Goal: Find contact information: Find contact information

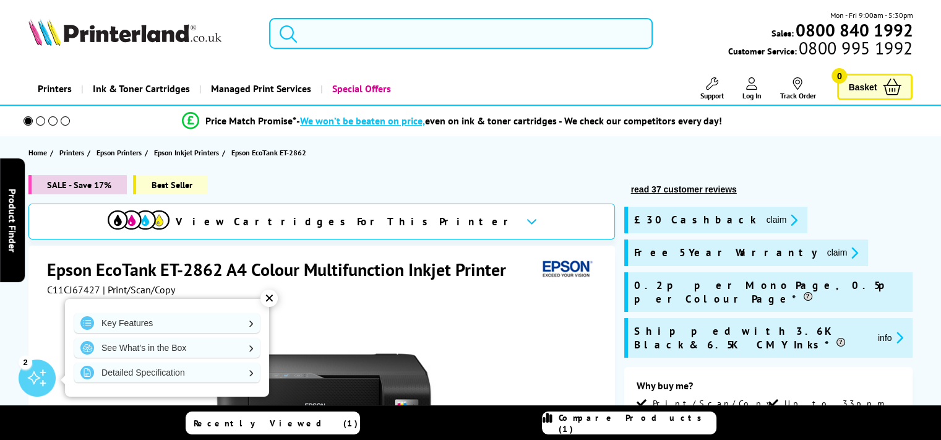
click at [712, 88] on icon at bounding box center [711, 83] width 12 height 12
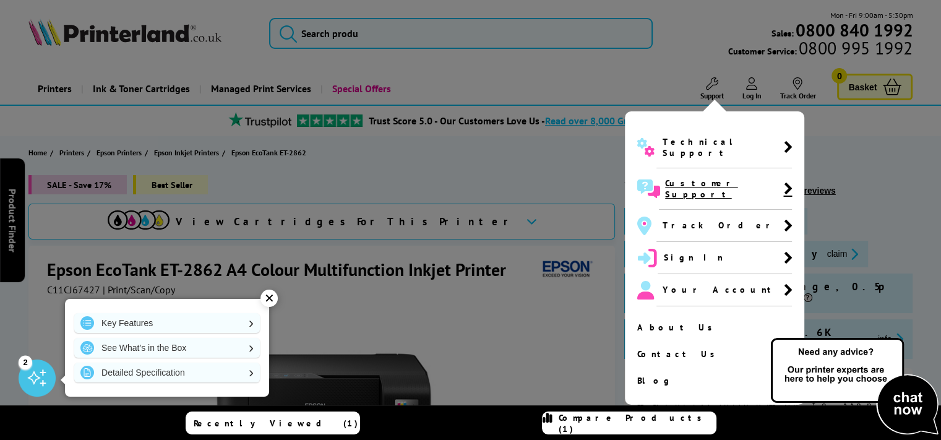
click at [673, 179] on span "Customer Support" at bounding box center [724, 189] width 118 height 22
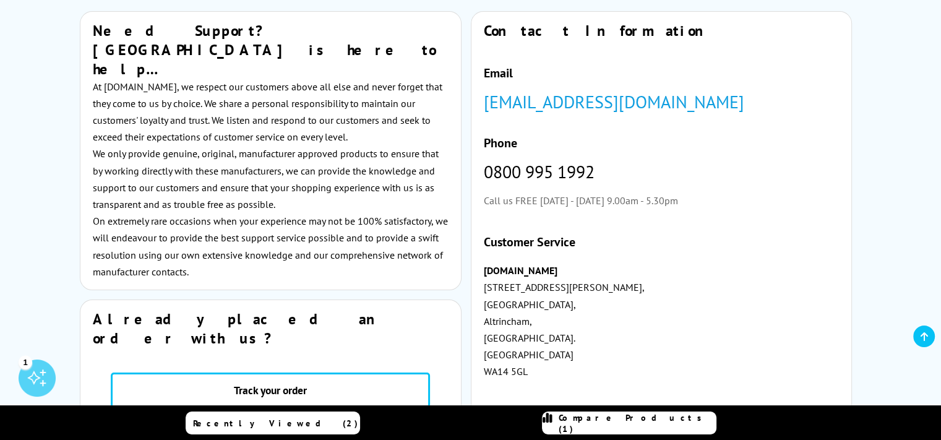
scroll to position [186, 0]
click at [513, 105] on link "customer.service@printerland.co.uk" at bounding box center [614, 101] width 260 height 23
